Goal: Task Accomplishment & Management: Use online tool/utility

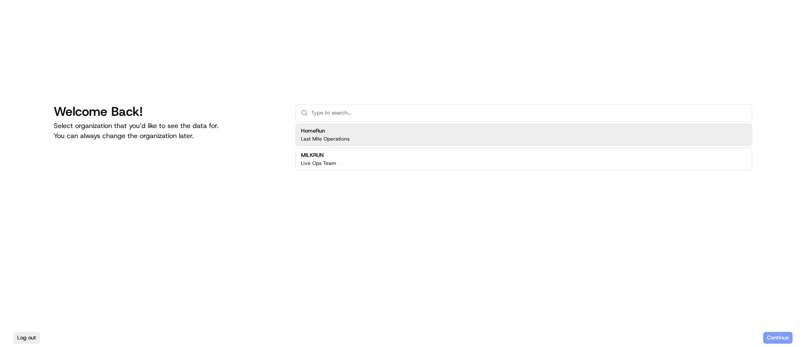
click at [302, 137] on p "Last Mile Operations" at bounding box center [325, 139] width 49 height 7
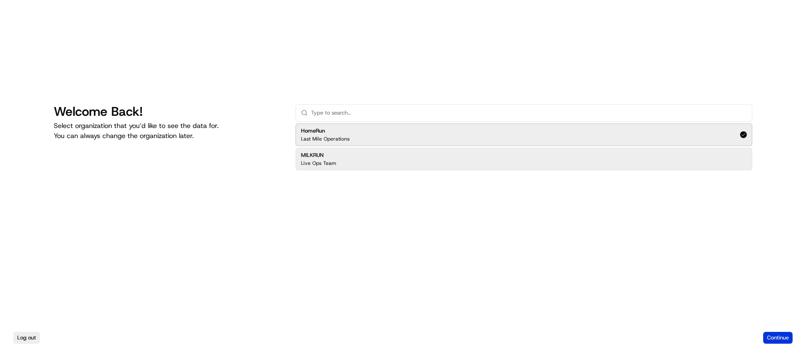
click at [783, 335] on button "Continue" at bounding box center [777, 338] width 29 height 12
